Goal: Transaction & Acquisition: Purchase product/service

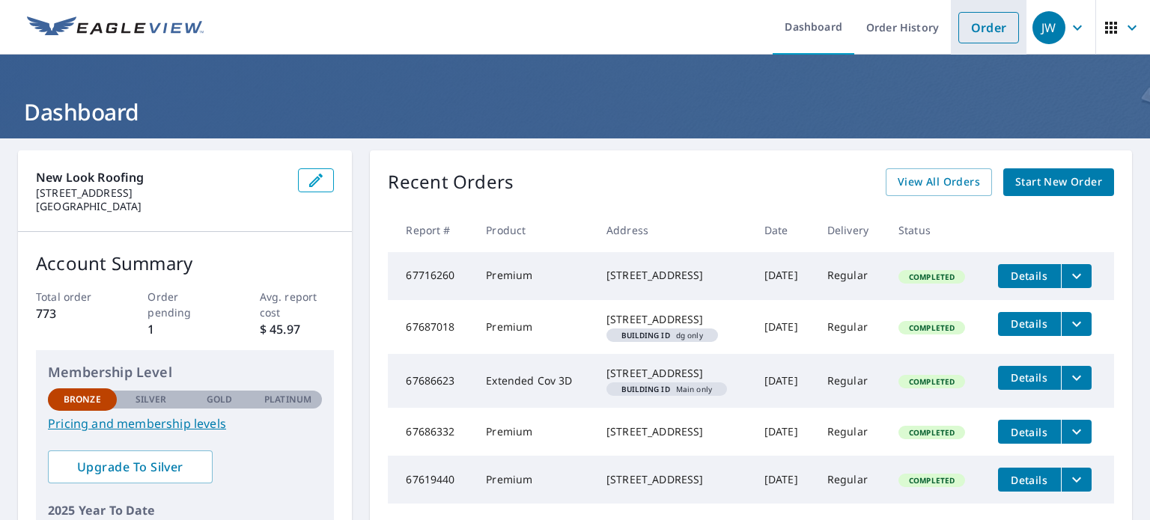
click at [989, 32] on link "Order" at bounding box center [988, 27] width 61 height 31
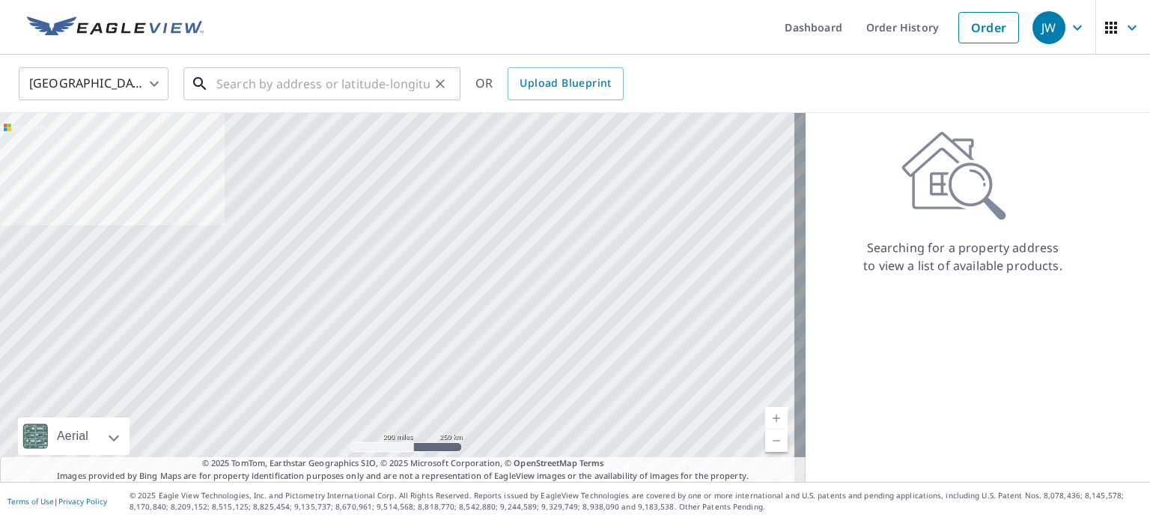
click at [274, 88] on input "text" at bounding box center [322, 84] width 213 height 42
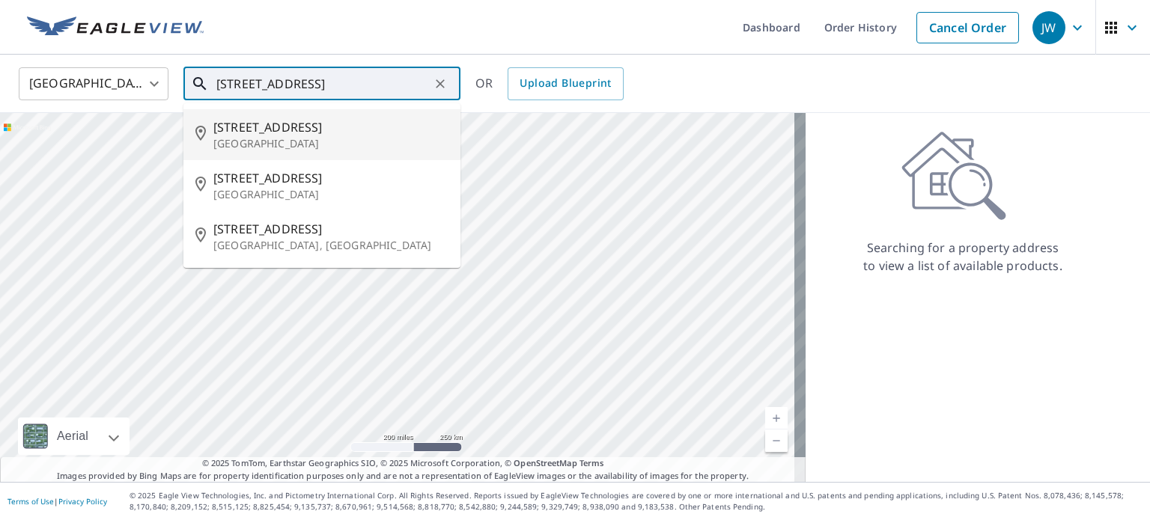
click at [284, 132] on span "[STREET_ADDRESS]" at bounding box center [330, 127] width 235 height 18
type input "[STREET_ADDRESS]"
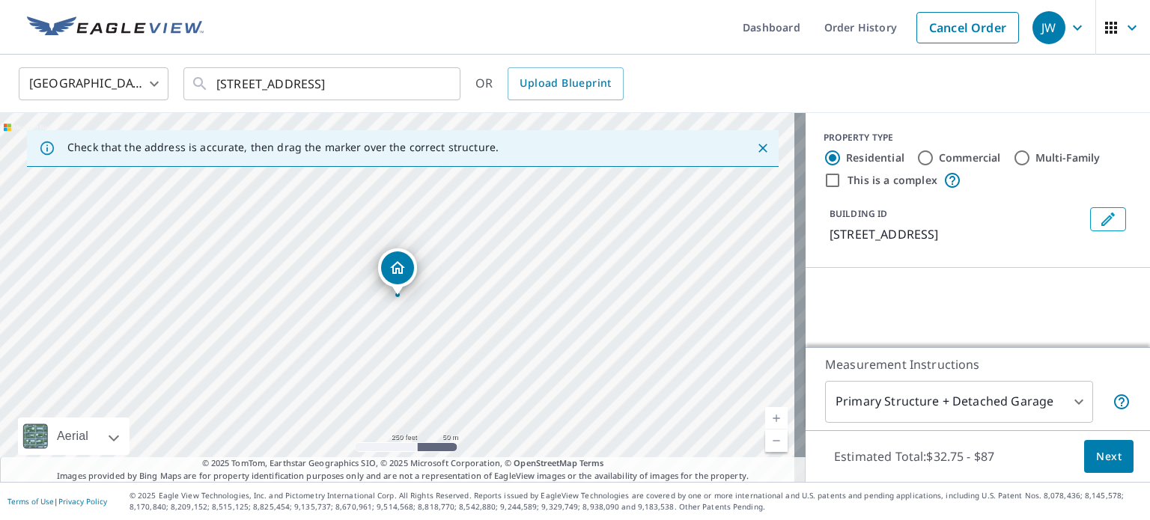
click at [766, 417] on link "Current Level 17, Zoom In" at bounding box center [776, 418] width 22 height 22
click at [766, 417] on link "Current Level 18, Zoom In" at bounding box center [776, 418] width 22 height 22
click at [766, 417] on link "Current Level 19, Zoom In" at bounding box center [776, 418] width 22 height 22
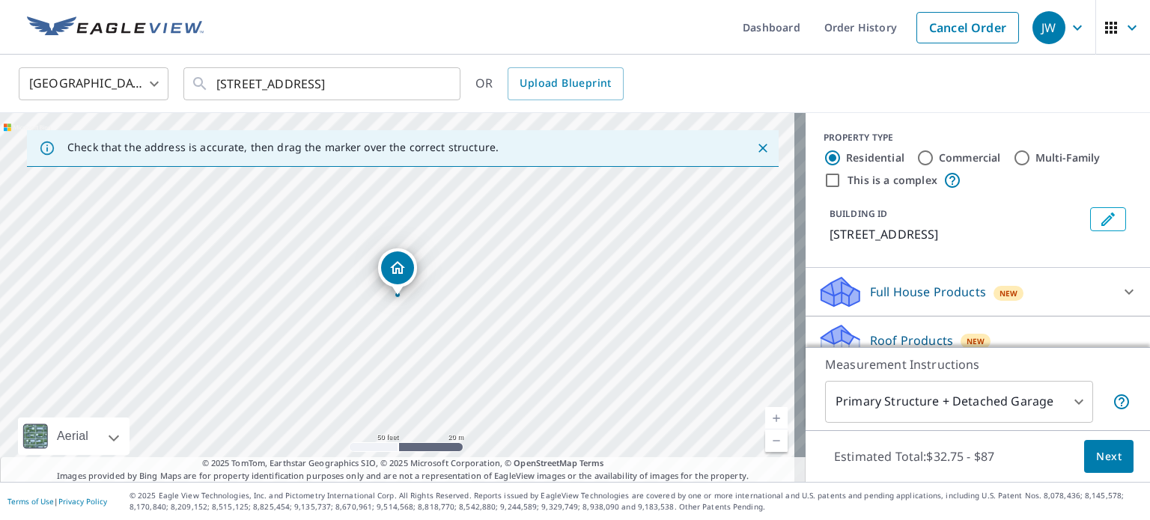
click at [770, 418] on link "Current Level 19, Zoom In" at bounding box center [776, 418] width 22 height 22
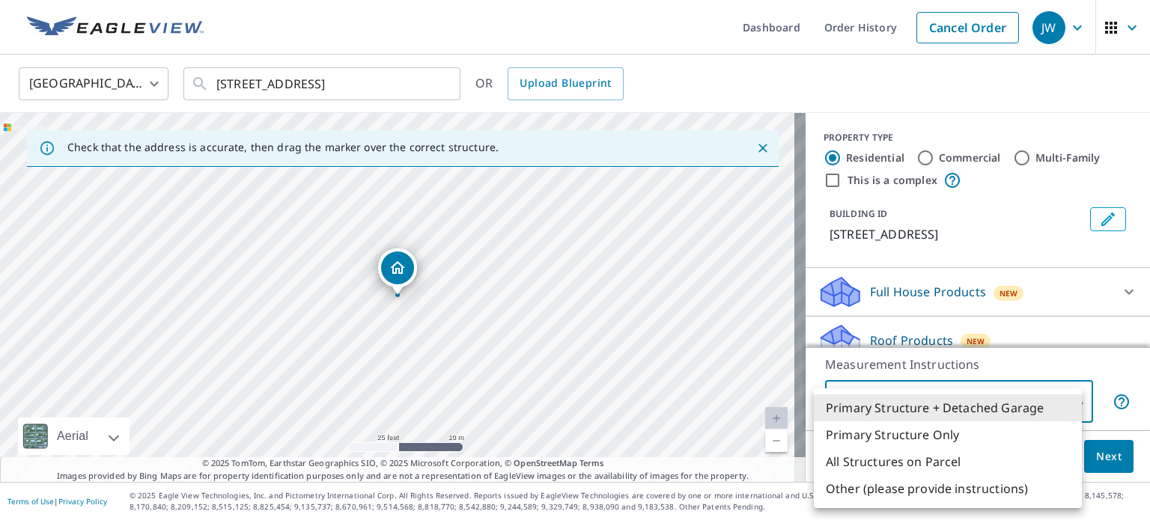
click at [1055, 405] on body "JW JW Dashboard Order History Cancel Order JW United States [GEOGRAPHIC_DATA] ​…" at bounding box center [575, 260] width 1150 height 520
click at [931, 461] on li "All Structures on Parcel" at bounding box center [948, 461] width 268 height 27
type input "3"
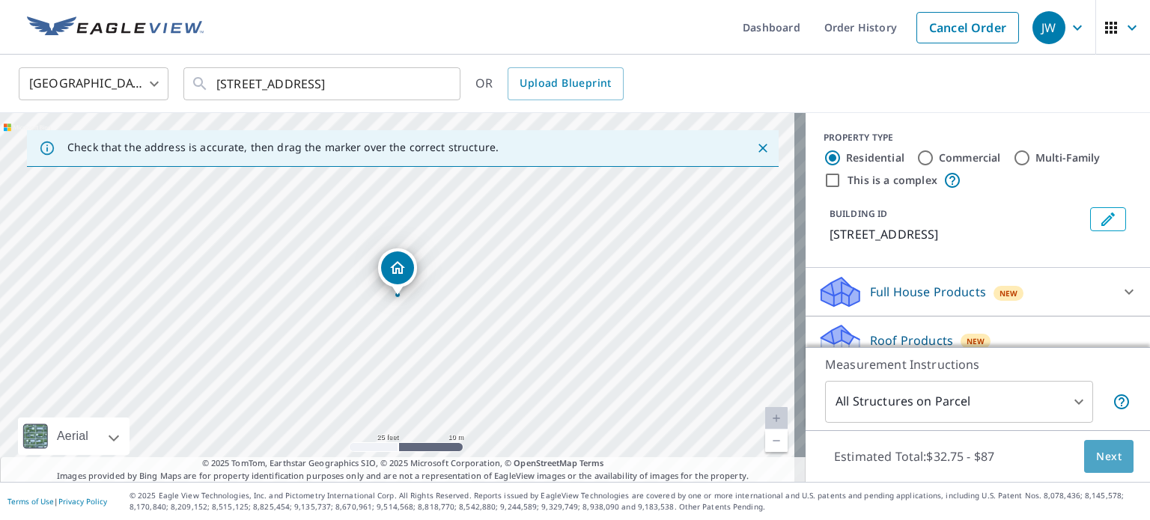
click at [1106, 457] on span "Next" at bounding box center [1108, 457] width 25 height 19
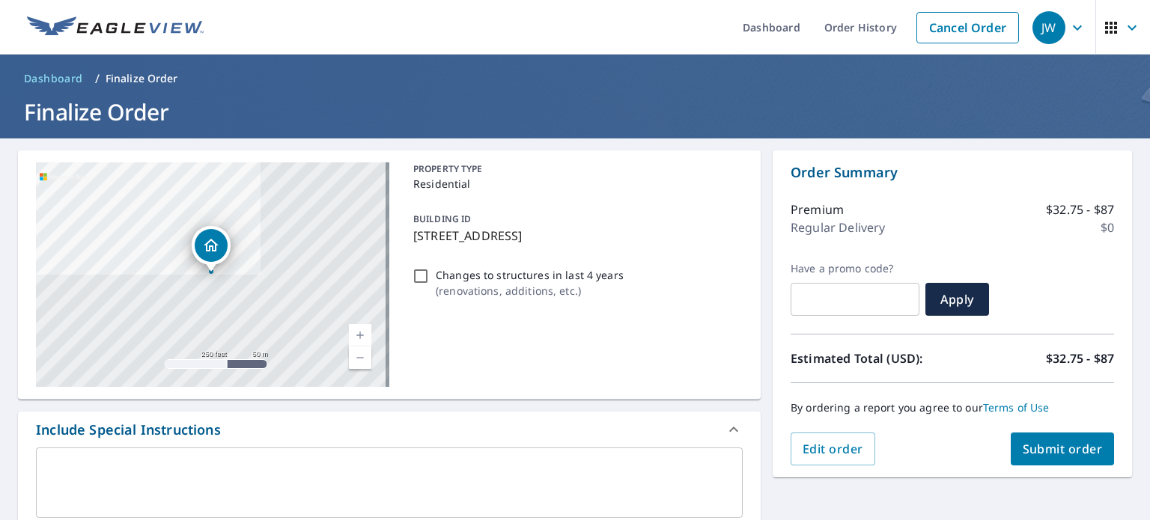
click at [1069, 447] on span "Submit order" at bounding box center [1062, 449] width 80 height 16
